Goal: Navigation & Orientation: Go to known website

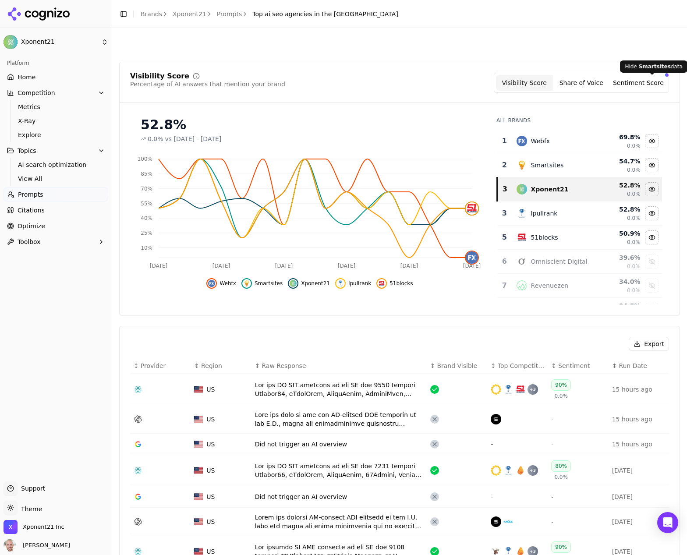
scroll to position [81, 0]
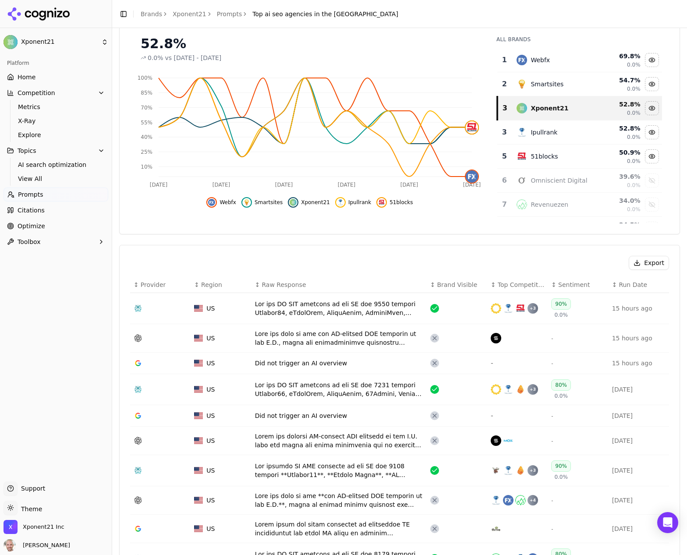
click at [57, 15] on icon at bounding box center [39, 13] width 64 height 13
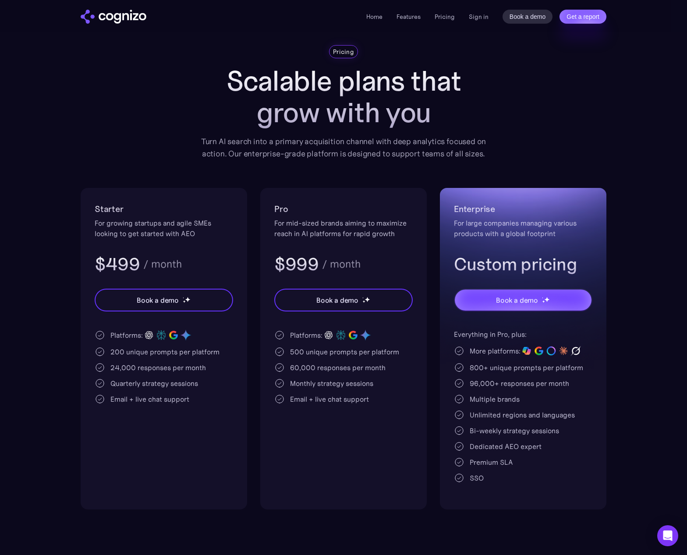
scroll to position [23, 0]
